Goal: Task Accomplishment & Management: Use online tool/utility

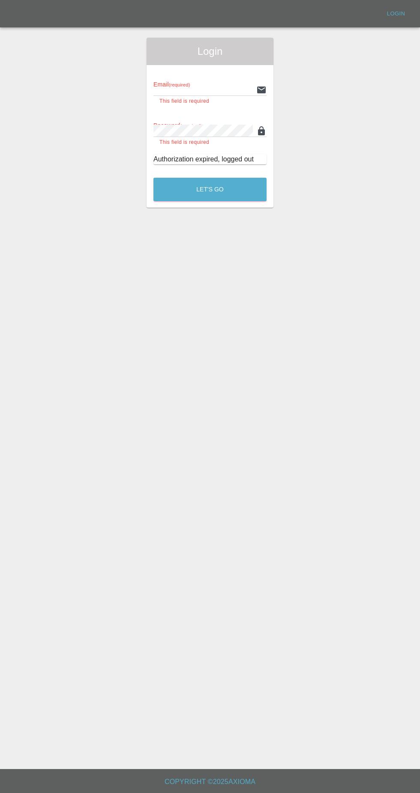
click at [217, 89] on input "text" at bounding box center [202, 89] width 99 height 12
type input "[EMAIL_ADDRESS][DOMAIN_NAME]"
click at [153, 178] on button "Let's Go" at bounding box center [209, 190] width 113 height 24
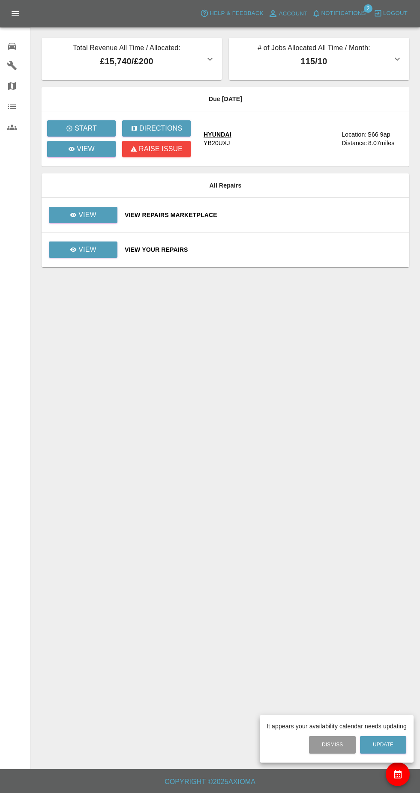
click at [104, 152] on div at bounding box center [210, 396] width 420 height 793
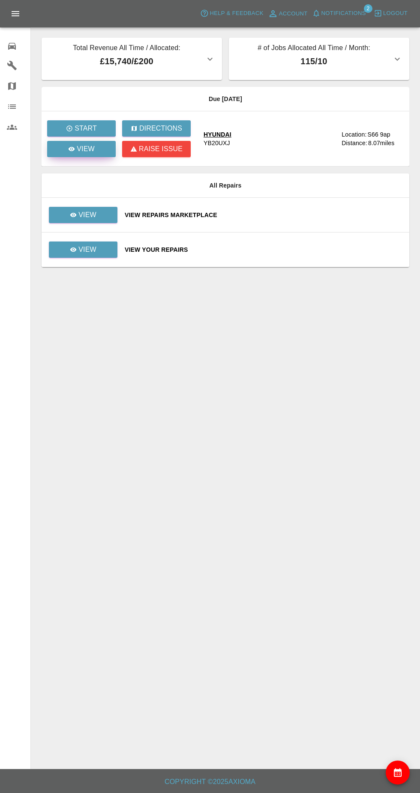
click at [87, 149] on p "View" at bounding box center [86, 149] width 18 height 10
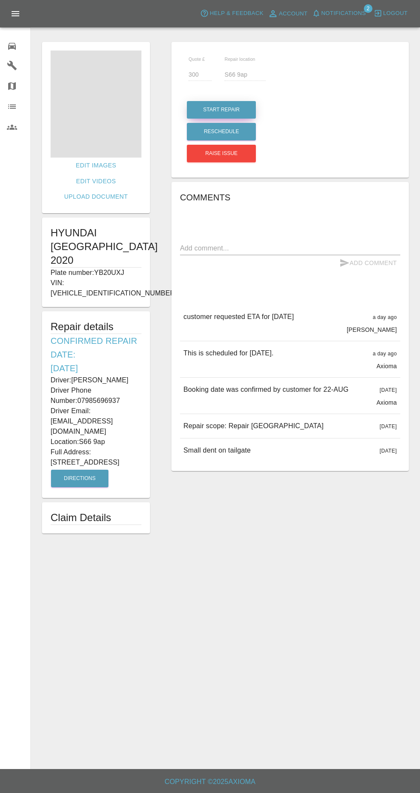
click at [236, 111] on button "Start Repair" at bounding box center [221, 110] width 69 height 18
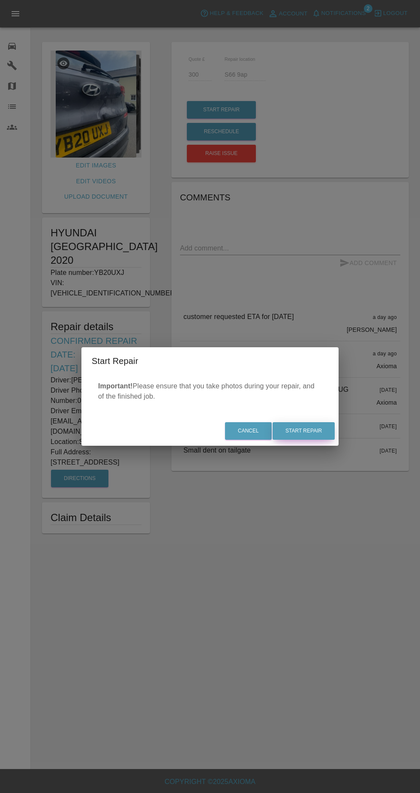
click at [328, 424] on button "Start Repair" at bounding box center [303, 431] width 62 height 18
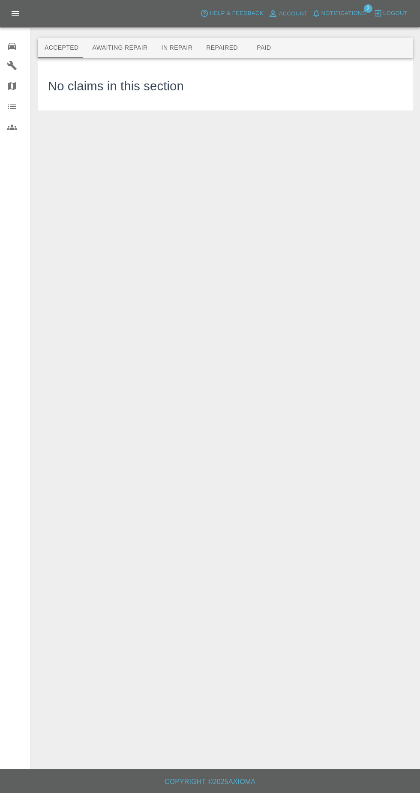
click at [123, 48] on button "Awaiting Repair" at bounding box center [119, 48] width 69 height 21
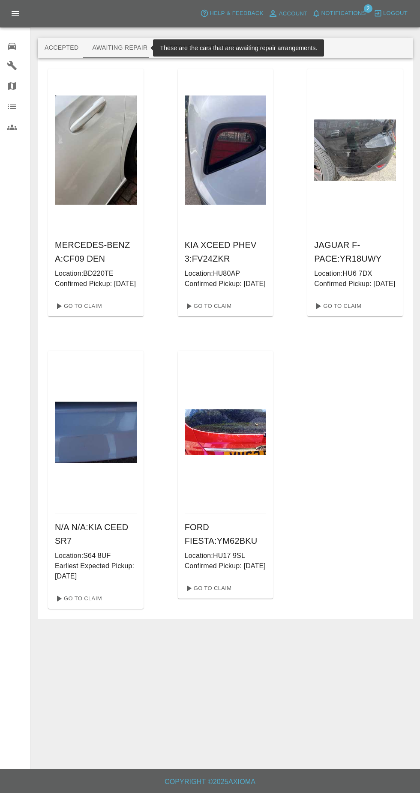
click at [171, 48] on button "In Repair" at bounding box center [177, 48] width 45 height 21
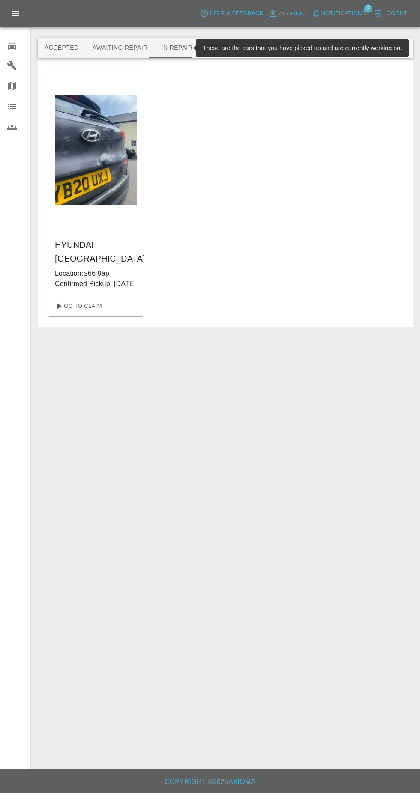
click at [93, 170] on img at bounding box center [96, 149] width 82 height 109
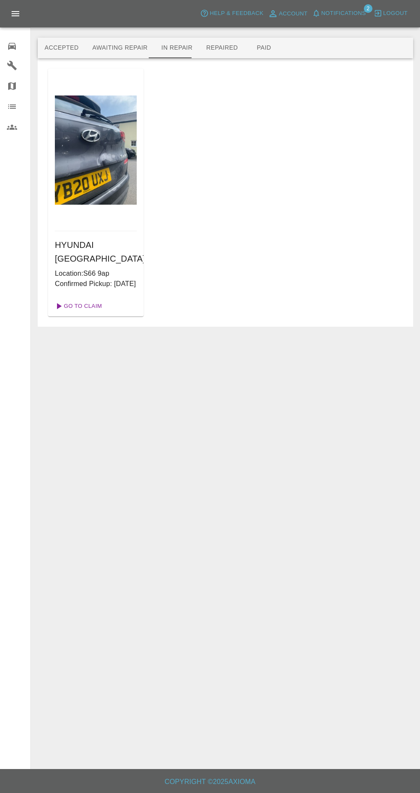
click at [80, 313] on link "Go To Claim" at bounding box center [77, 306] width 53 height 14
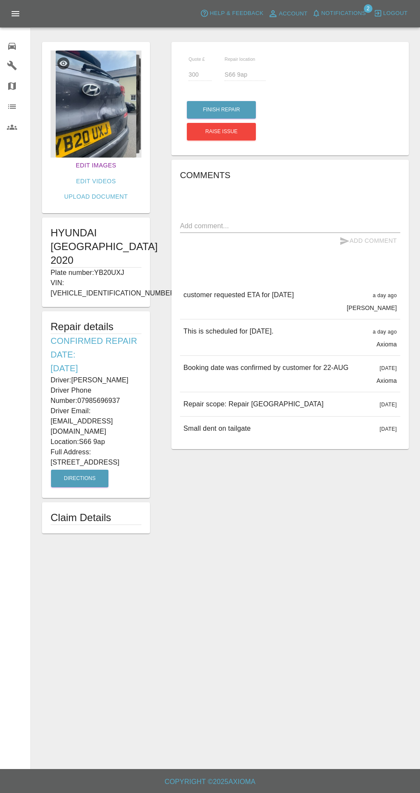
click at [72, 164] on link "Edit Images" at bounding box center [95, 166] width 47 height 16
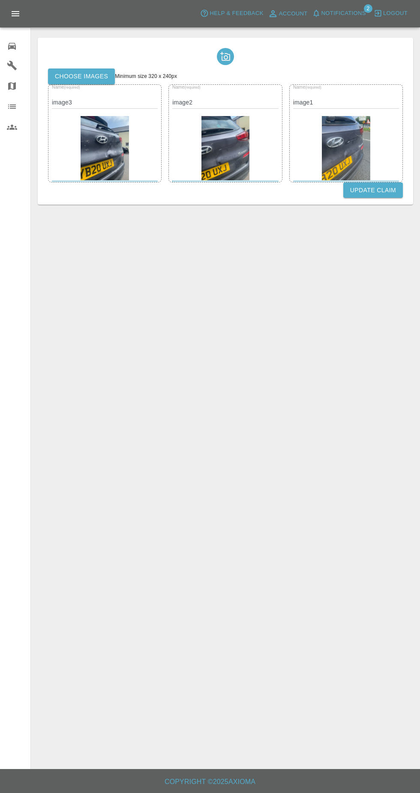
click at [71, 79] on label "Choose images" at bounding box center [81, 77] width 67 height 16
click at [0, 0] on input "Choose images" at bounding box center [0, 0] width 0 height 0
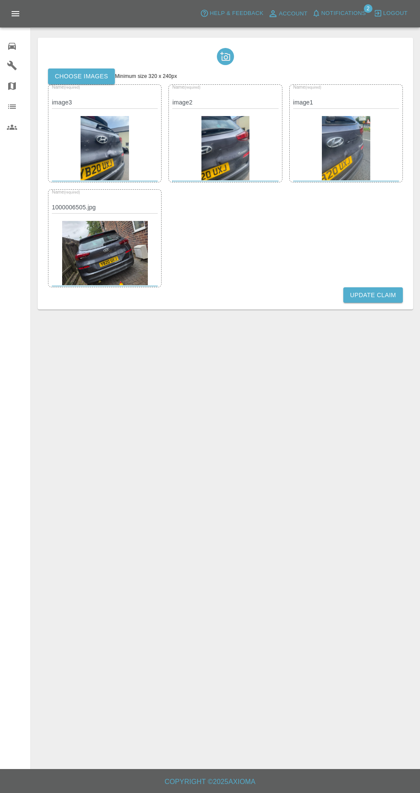
click at [350, 13] on span "Notifications" at bounding box center [343, 14] width 45 height 10
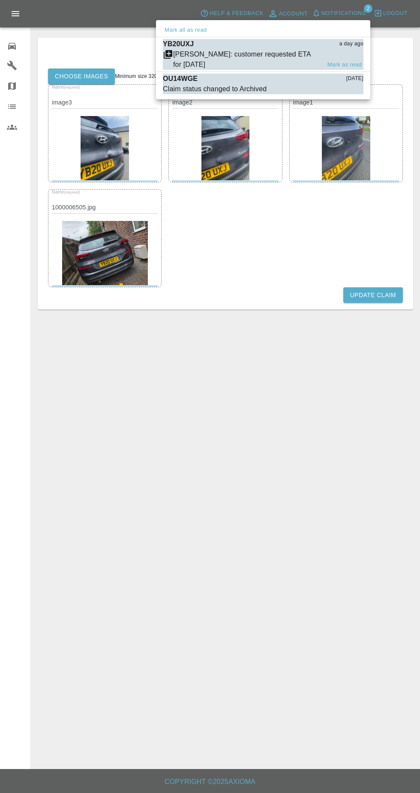
click at [270, 60] on div "[PERSON_NAME]: customer requested ETA for [DATE]" at bounding box center [246, 59] width 147 height 21
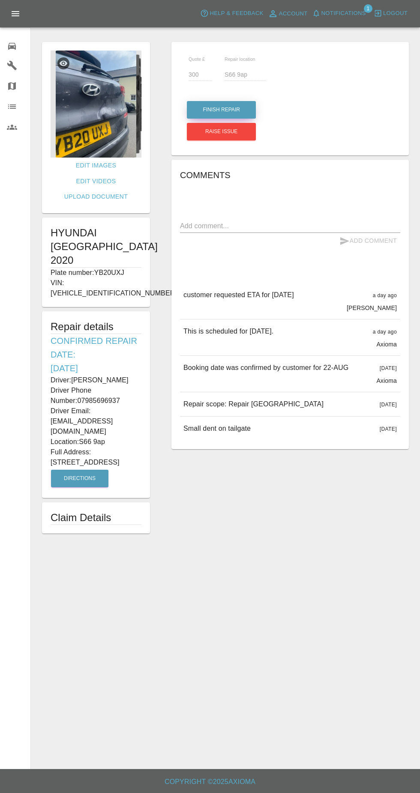
click at [236, 109] on button "Finish Repair" at bounding box center [221, 110] width 69 height 18
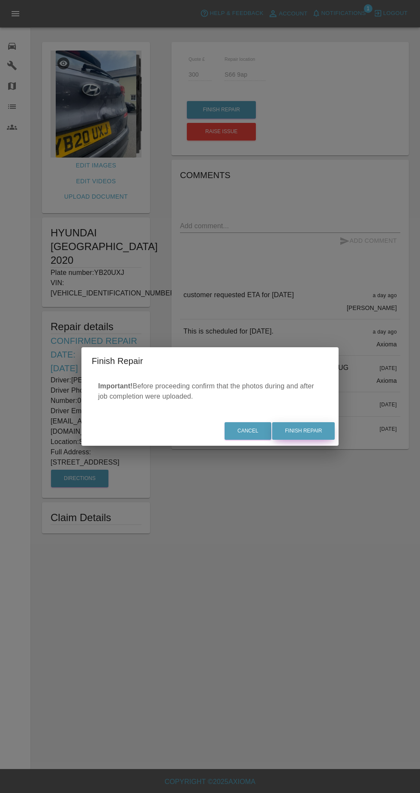
click at [308, 431] on button "Finish Repair" at bounding box center [303, 431] width 63 height 18
click at [308, 439] on div "Cancel Finish Repair" at bounding box center [209, 431] width 257 height 29
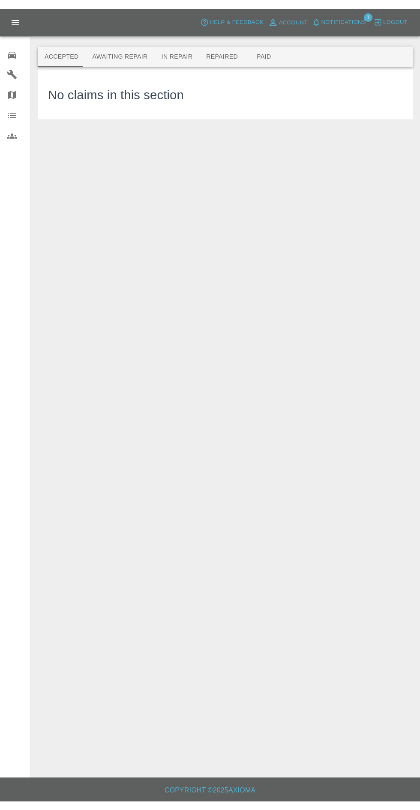
scroll to position [7, 0]
